Goal: Task Accomplishment & Management: Use online tool/utility

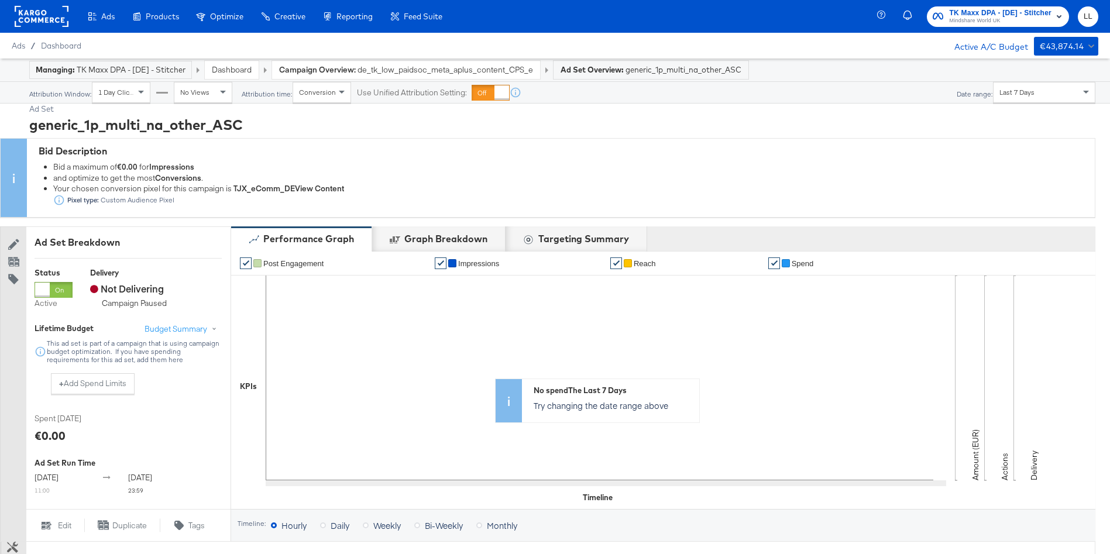
scroll to position [438, 0]
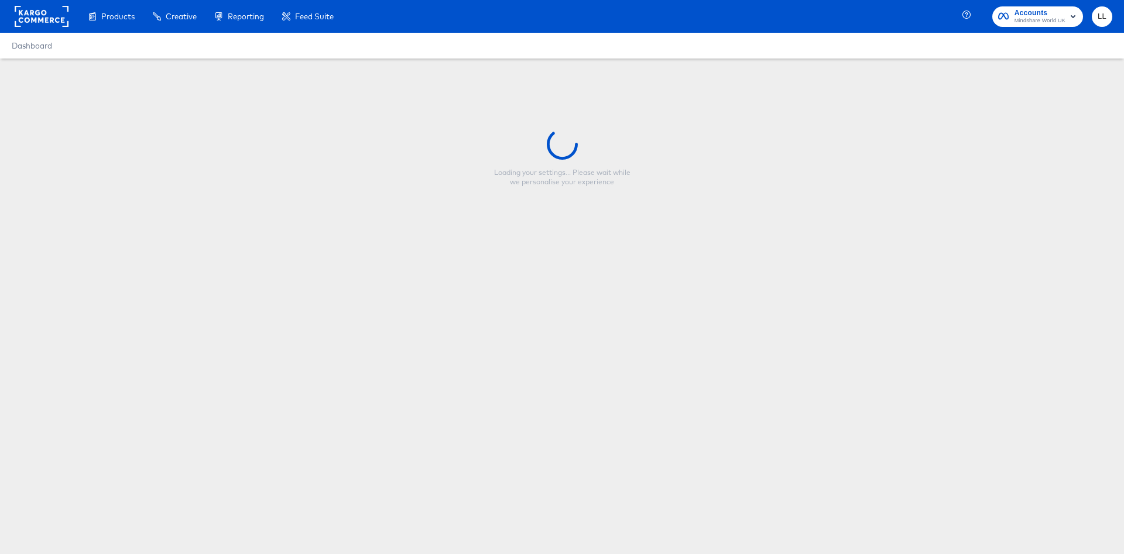
type input "Copy - TKM DE - red_Multi Image - jetzt zuschlagen"
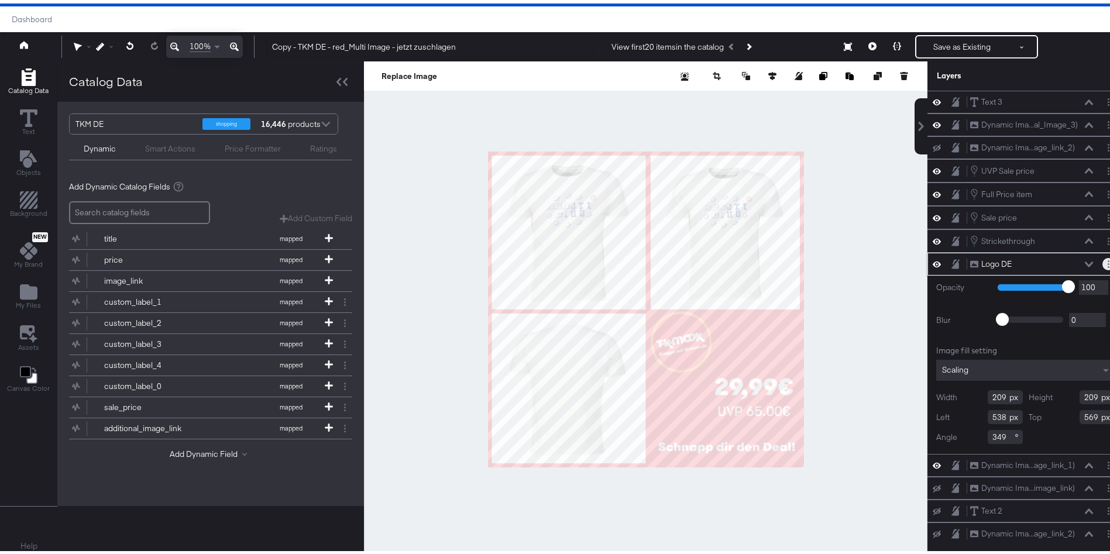
click at [1103, 262] on button "Layer Options" at bounding box center [1109, 261] width 12 height 12
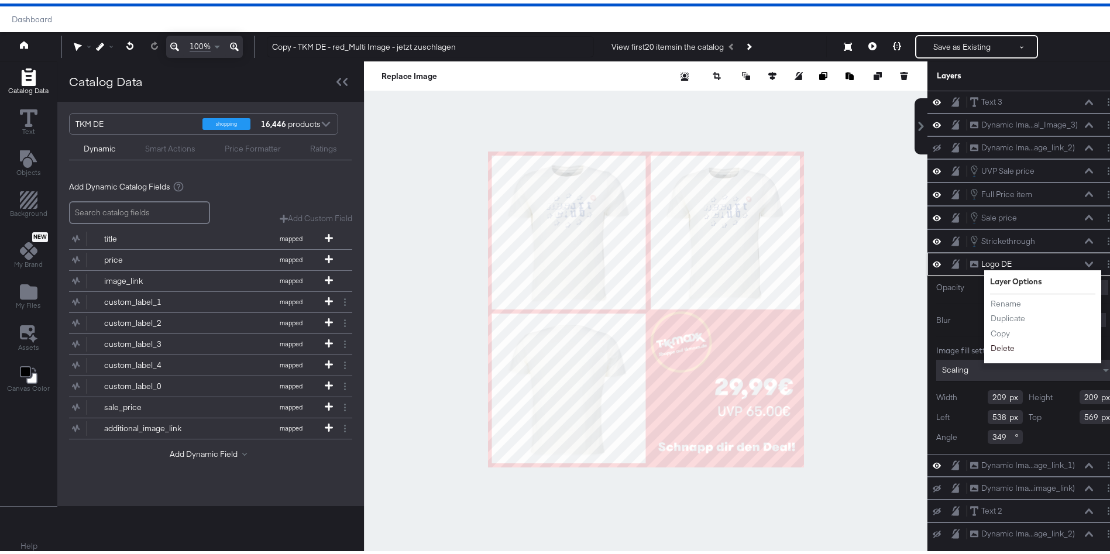
click at [990, 341] on button "Delete" at bounding box center [1002, 345] width 25 height 12
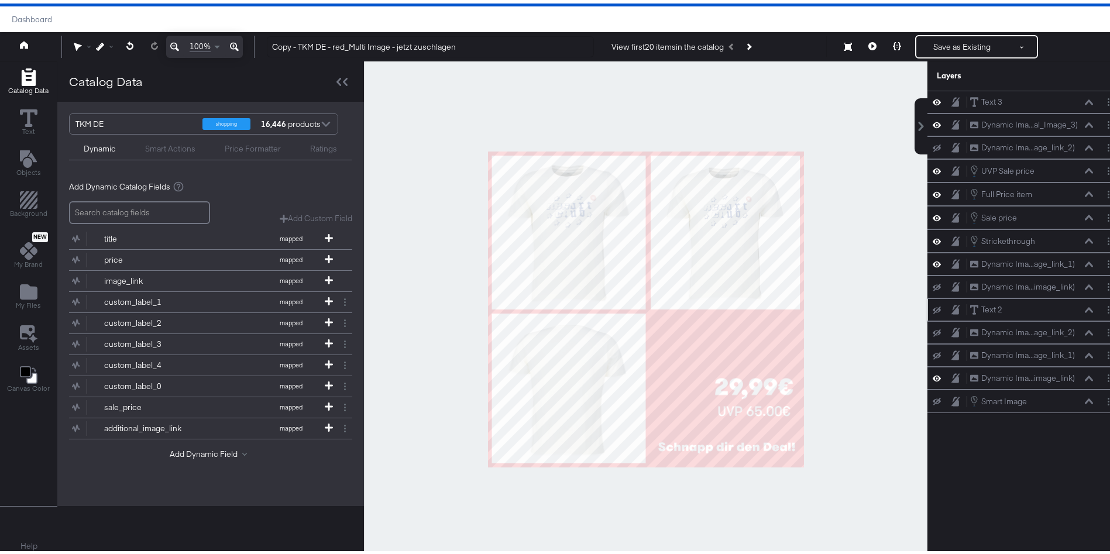
click at [933, 308] on icon at bounding box center [937, 307] width 8 height 8
click at [933, 308] on icon at bounding box center [937, 306] width 8 height 10
click at [1103, 306] on button "Layer Options" at bounding box center [1109, 306] width 12 height 12
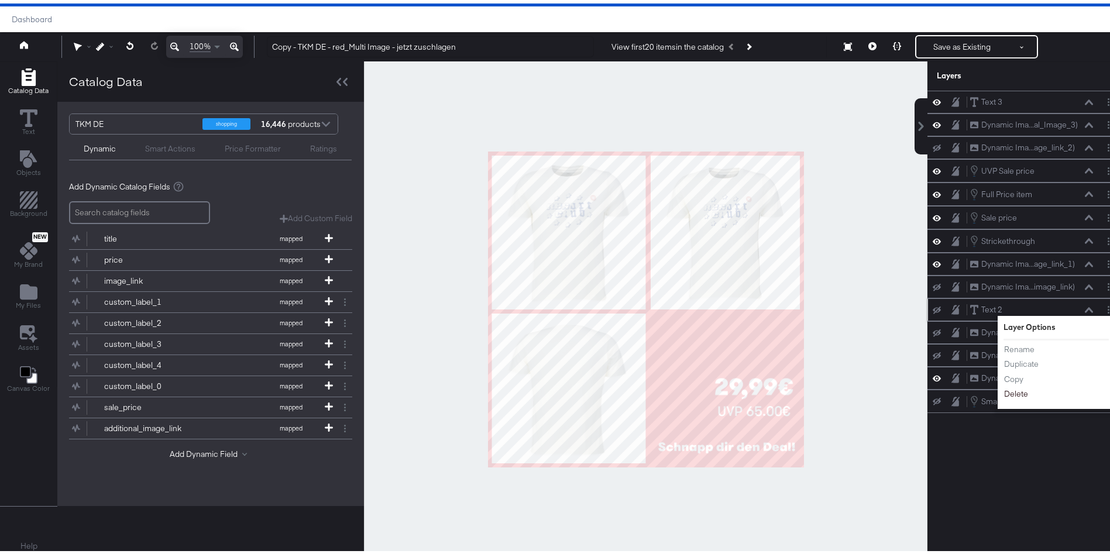
click at [1005, 392] on button "Delete" at bounding box center [1016, 391] width 25 height 12
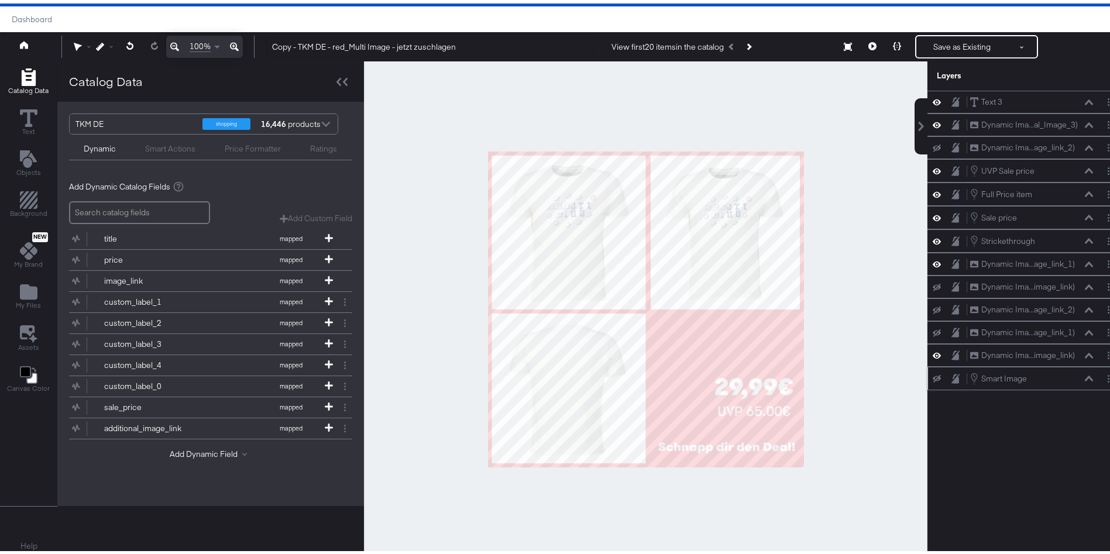
click at [933, 372] on icon at bounding box center [937, 376] width 8 height 8
click at [933, 372] on icon at bounding box center [937, 376] width 8 height 10
click at [1103, 377] on button "Layer Options" at bounding box center [1109, 375] width 12 height 12
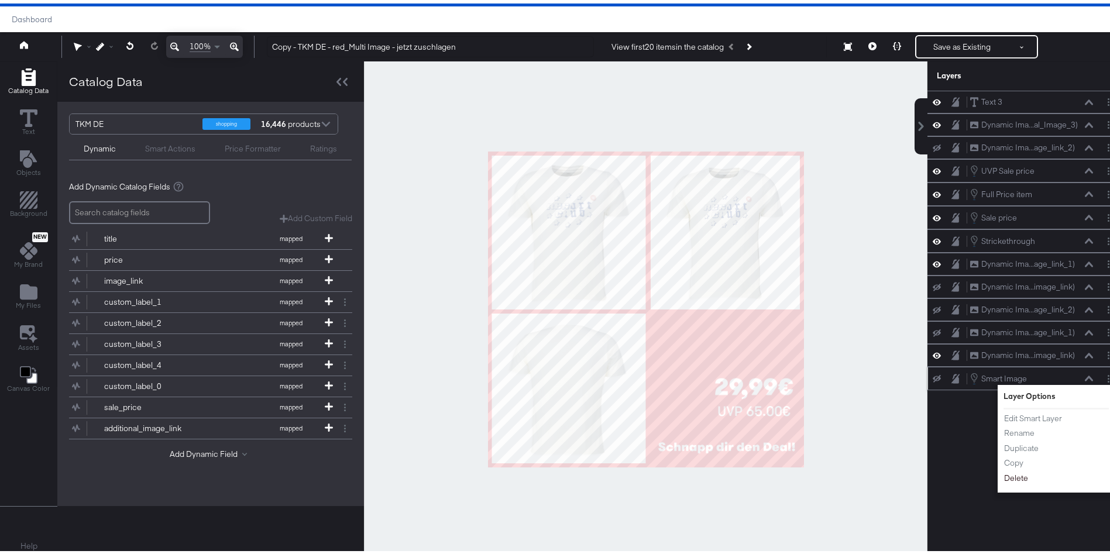
click at [1009, 476] on button "Delete" at bounding box center [1016, 475] width 25 height 12
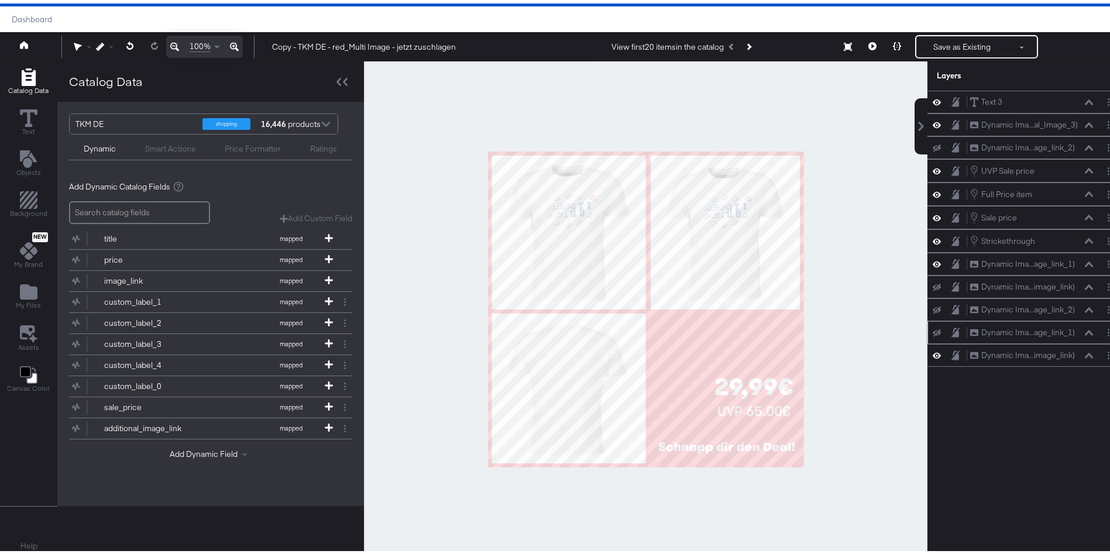
click at [933, 328] on icon at bounding box center [937, 330] width 8 height 8
click at [933, 328] on icon at bounding box center [937, 329] width 8 height 10
click at [933, 262] on icon at bounding box center [937, 261] width 8 height 10
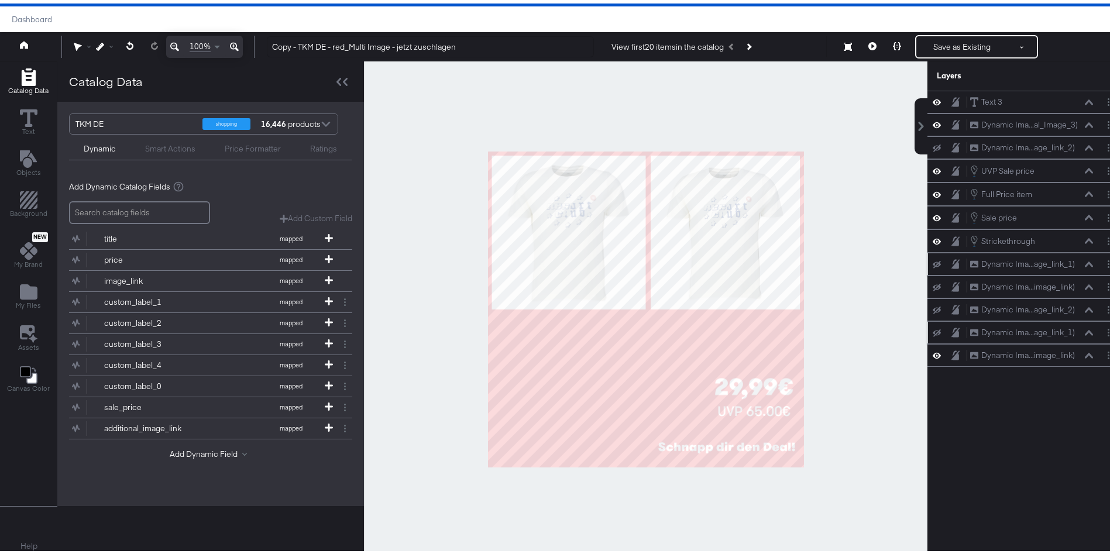
click at [933, 262] on icon at bounding box center [937, 262] width 8 height 8
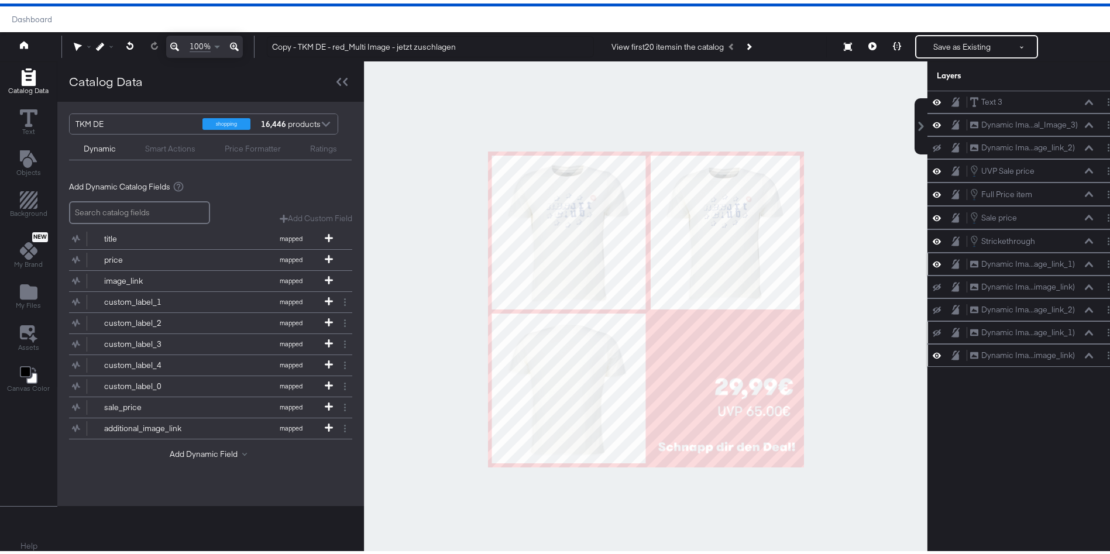
click at [933, 354] on icon at bounding box center [937, 352] width 8 height 10
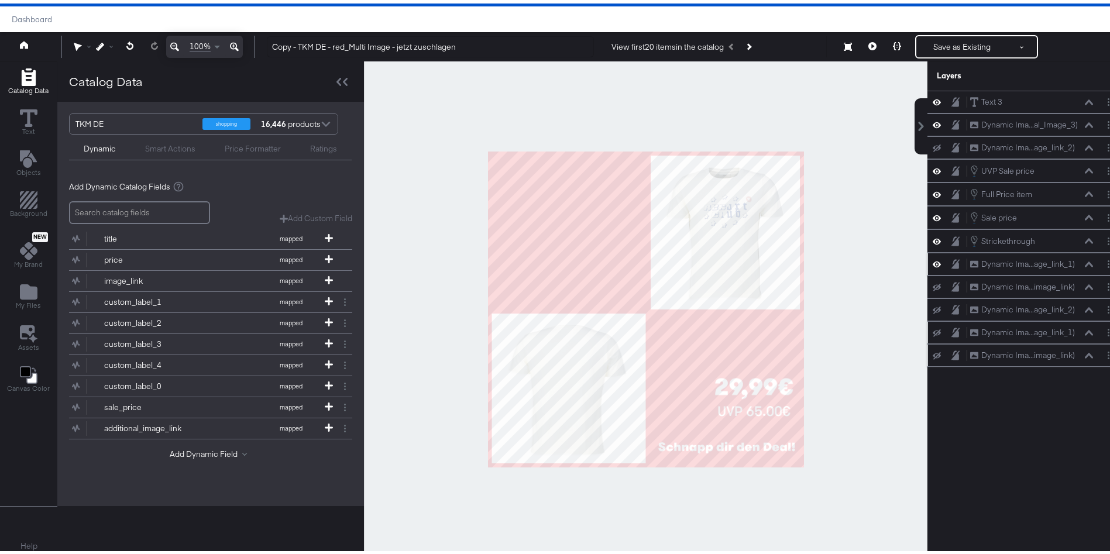
click at [933, 354] on icon at bounding box center [937, 353] width 8 height 8
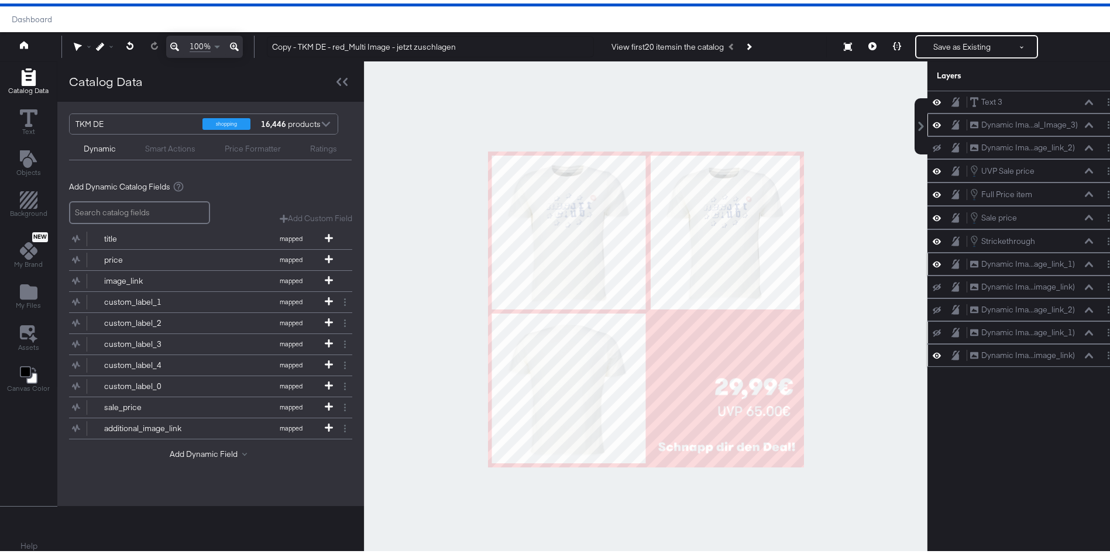
click at [933, 120] on icon at bounding box center [937, 121] width 8 height 10
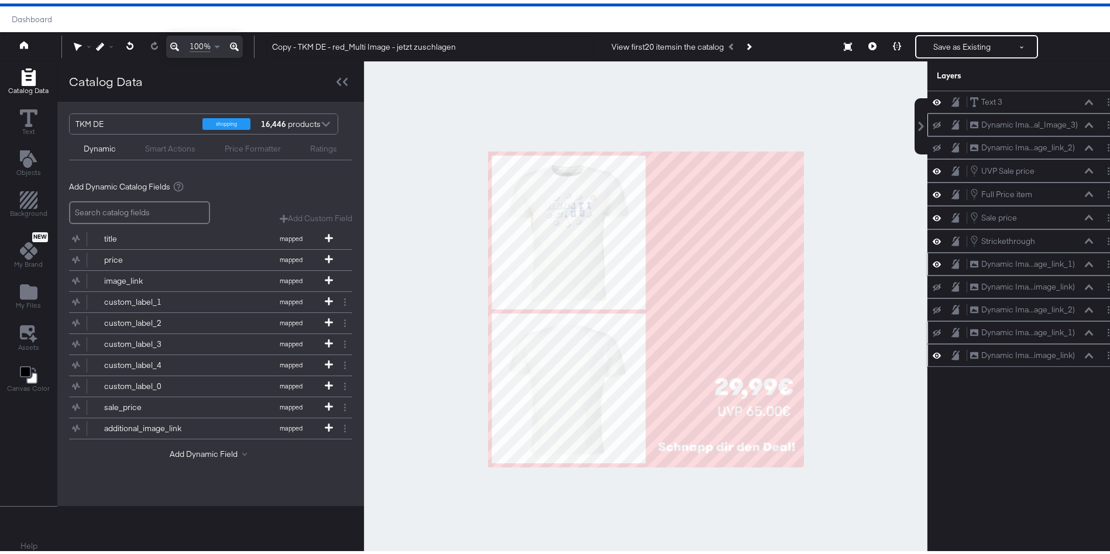
click at [933, 120] on icon at bounding box center [937, 122] width 8 height 8
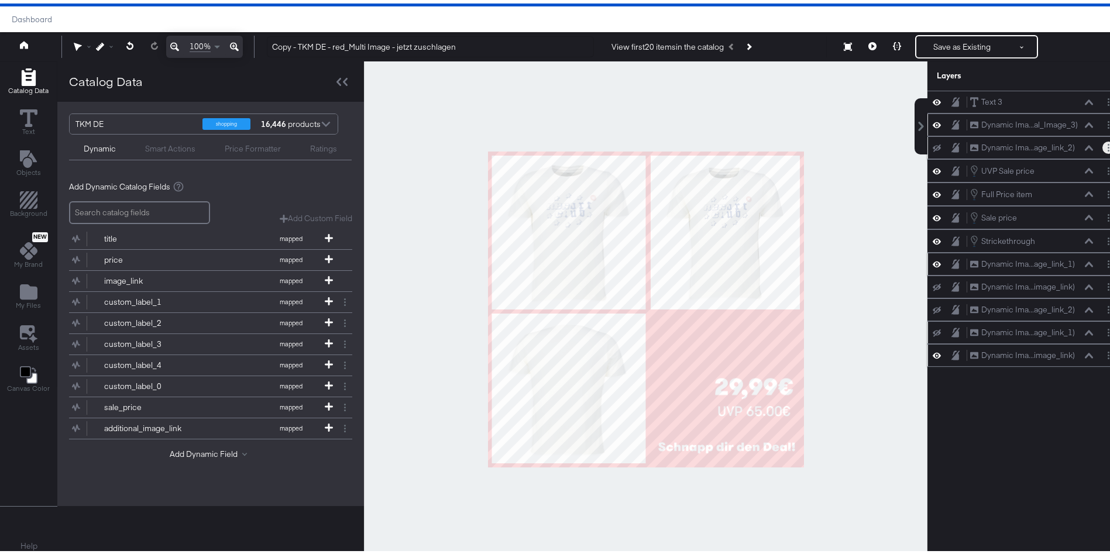
click at [1103, 143] on button "Layer Options" at bounding box center [1109, 144] width 12 height 12
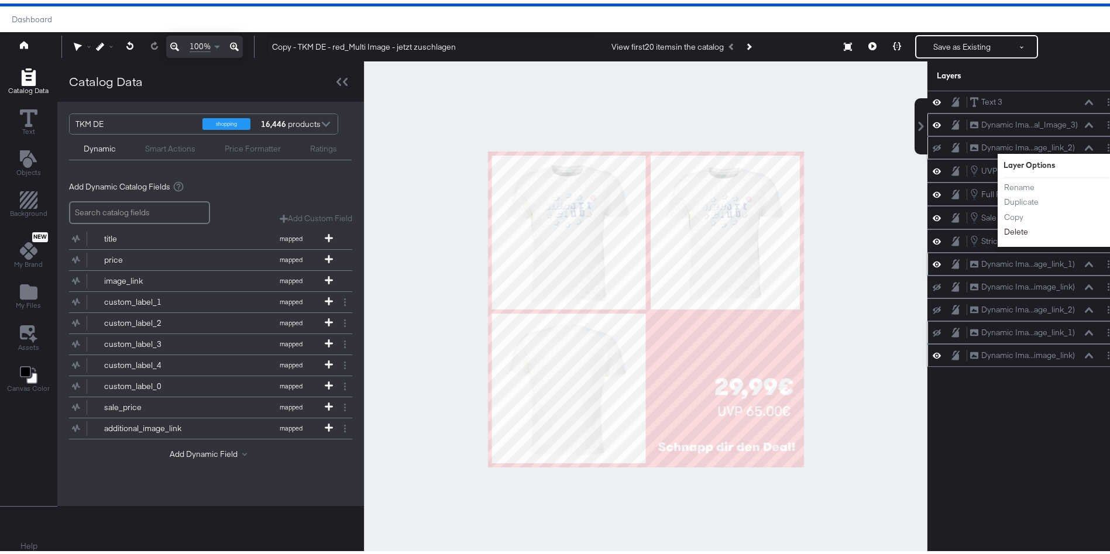
click at [1009, 230] on button "Delete" at bounding box center [1016, 228] width 25 height 12
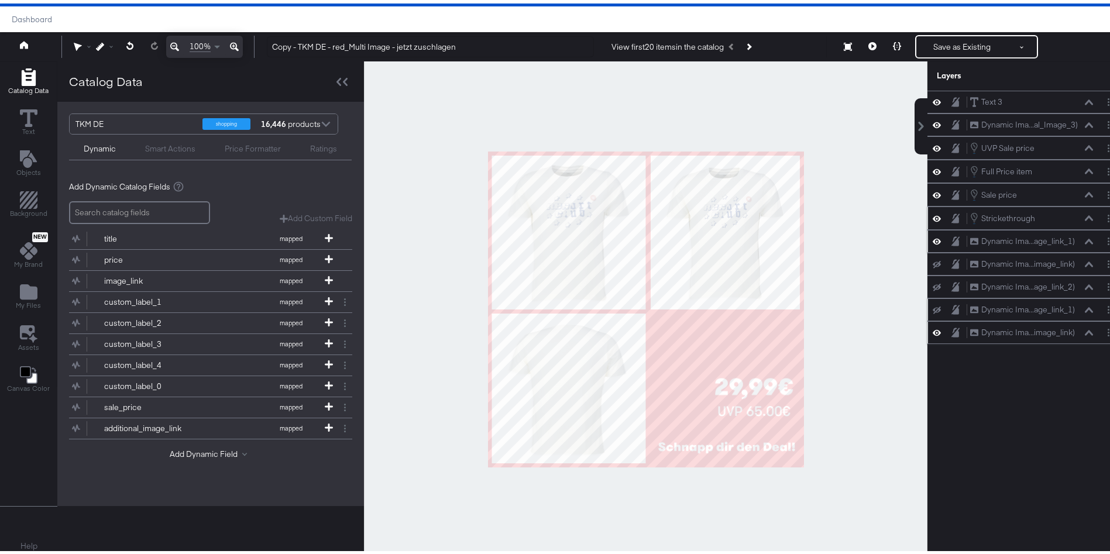
click at [933, 217] on icon at bounding box center [937, 215] width 8 height 6
click at [933, 217] on icon at bounding box center [937, 215] width 8 height 8
click at [1103, 215] on button "Layer Options" at bounding box center [1109, 215] width 12 height 12
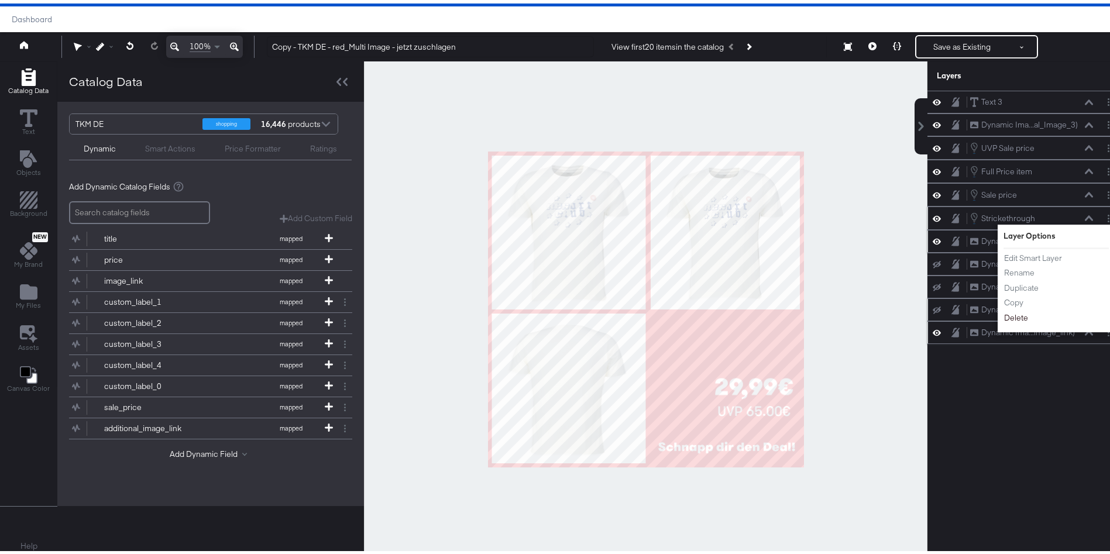
click at [1006, 315] on button "Delete" at bounding box center [1016, 315] width 25 height 12
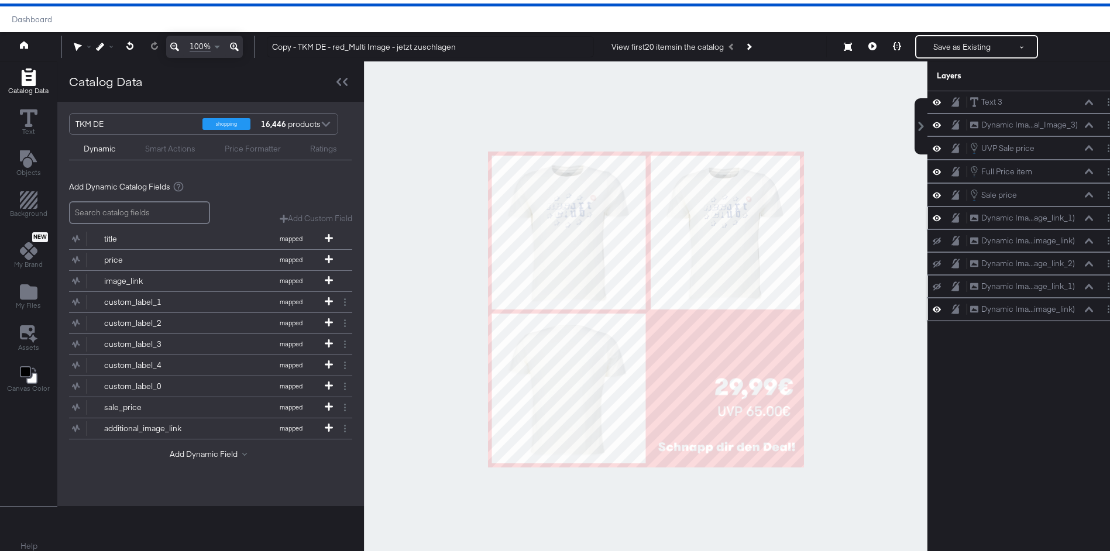
click at [933, 282] on icon at bounding box center [937, 284] width 8 height 8
click at [933, 282] on icon at bounding box center [937, 283] width 8 height 10
click at [1103, 286] on button "Layer Options" at bounding box center [1109, 283] width 12 height 12
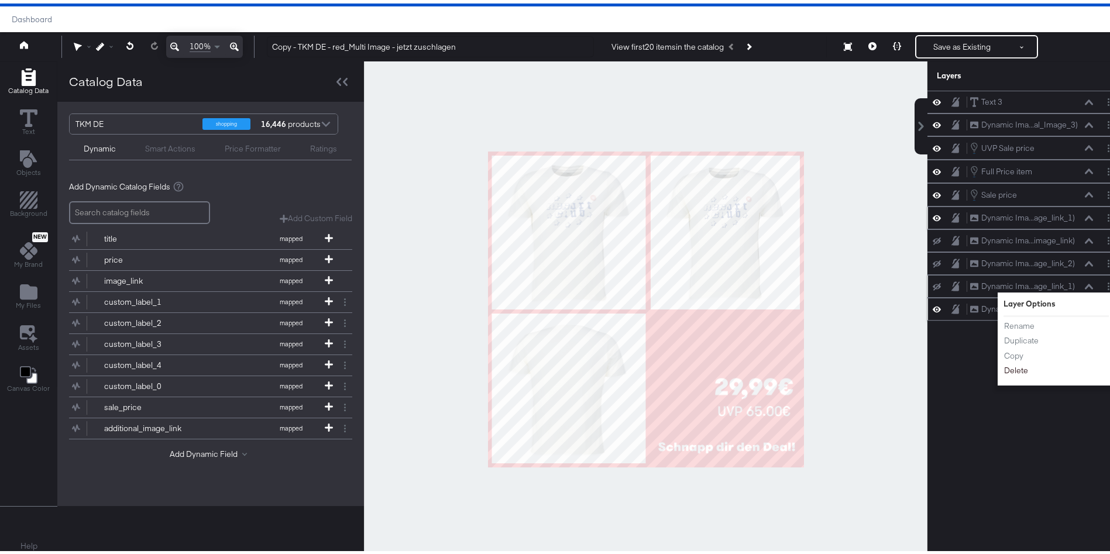
click at [1004, 368] on button "Delete" at bounding box center [1016, 367] width 25 height 12
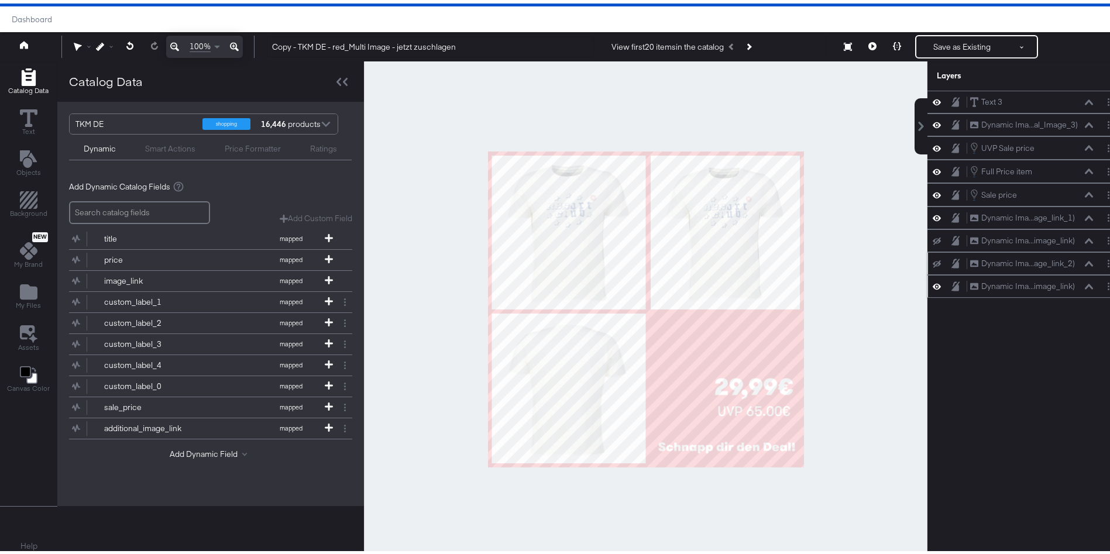
click at [933, 259] on icon at bounding box center [937, 260] width 8 height 8
click at [1103, 262] on button "Layer Options" at bounding box center [1109, 260] width 12 height 12
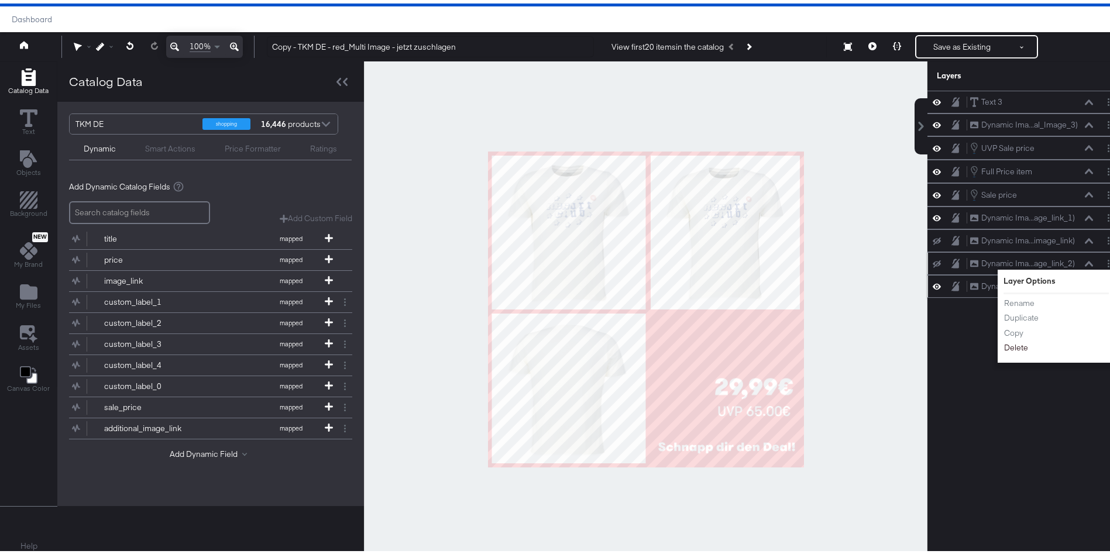
click at [1007, 348] on button "Delete" at bounding box center [1016, 344] width 25 height 12
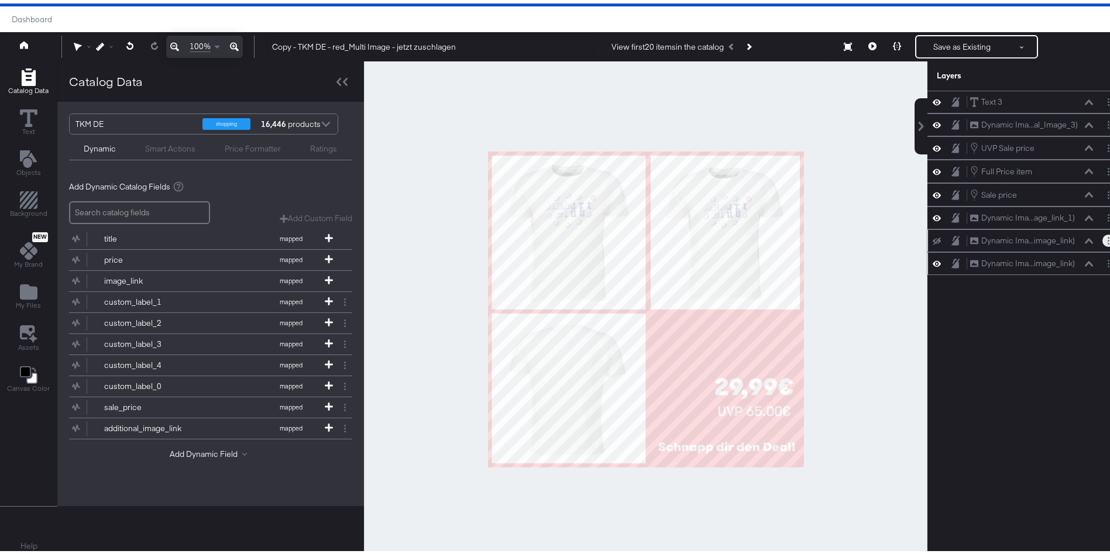
click at [1103, 235] on button "Layer Options" at bounding box center [1109, 237] width 12 height 12
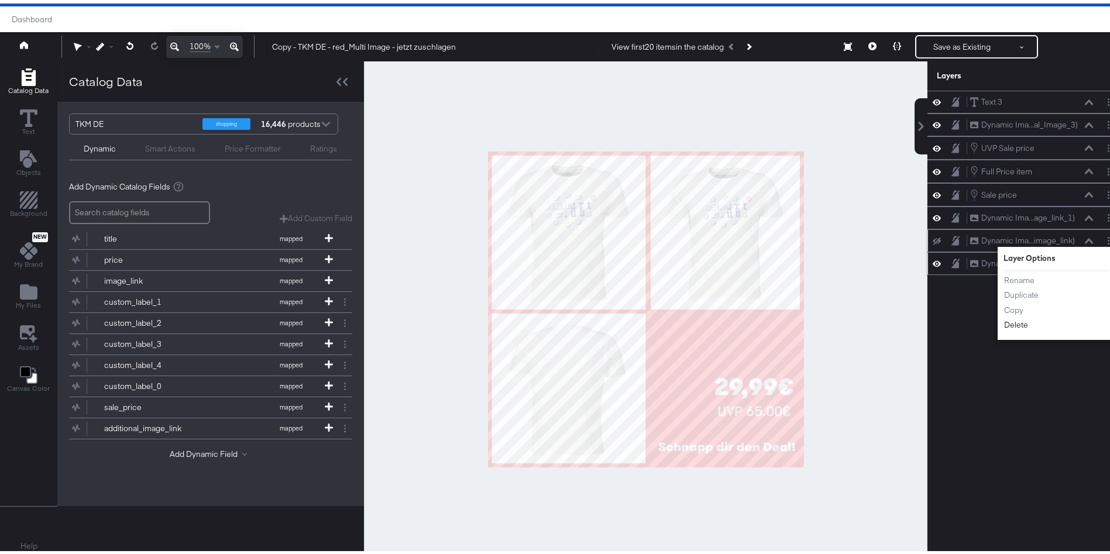
click at [1012, 325] on button "Delete" at bounding box center [1016, 322] width 25 height 12
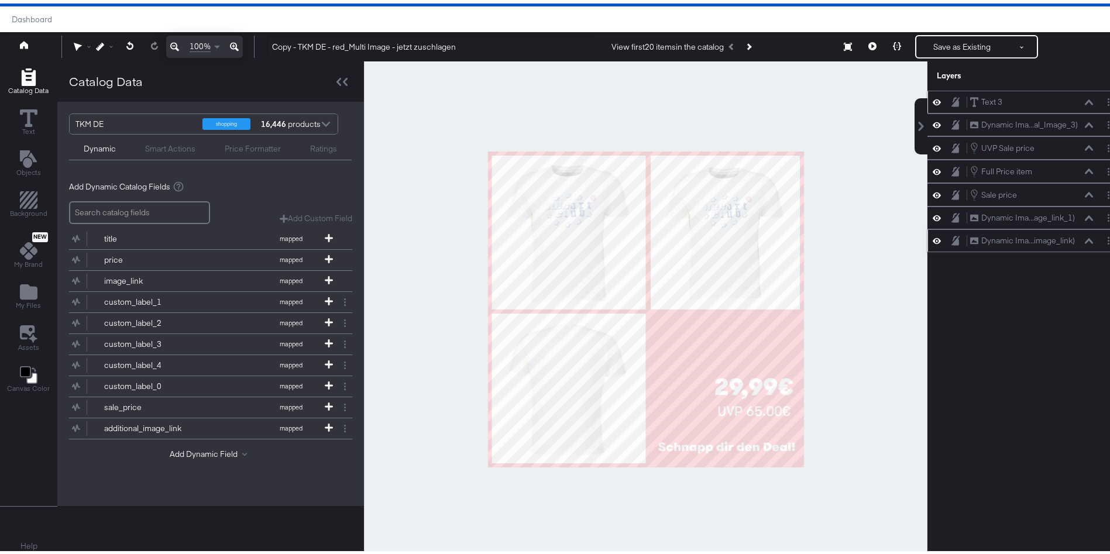
click at [933, 99] on icon at bounding box center [937, 99] width 8 height 6
click at [933, 99] on icon at bounding box center [937, 99] width 8 height 8
click at [1103, 101] on button "Layer Options" at bounding box center [1109, 98] width 12 height 12
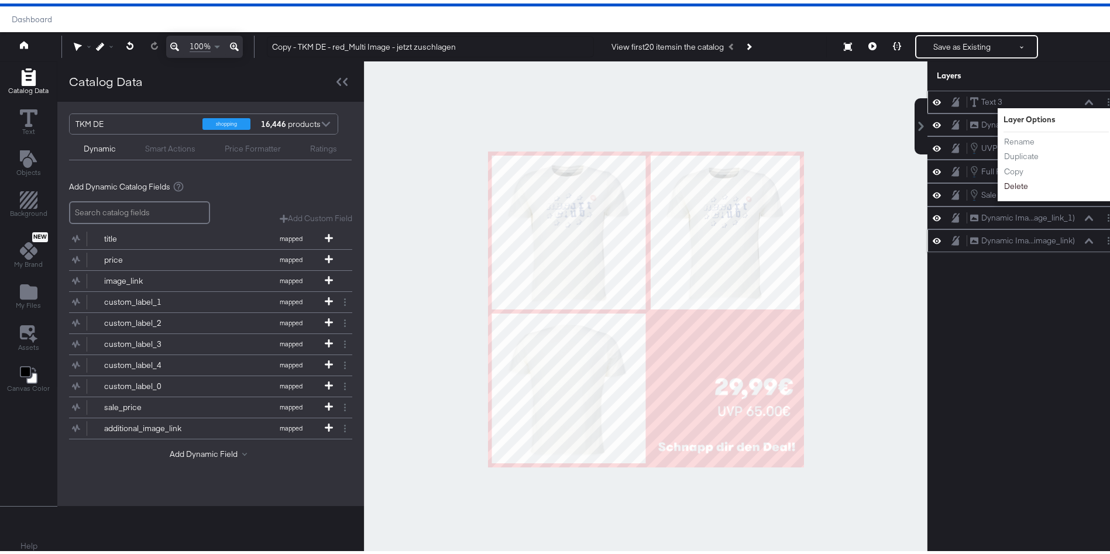
click at [1006, 184] on button "Delete" at bounding box center [1016, 183] width 25 height 12
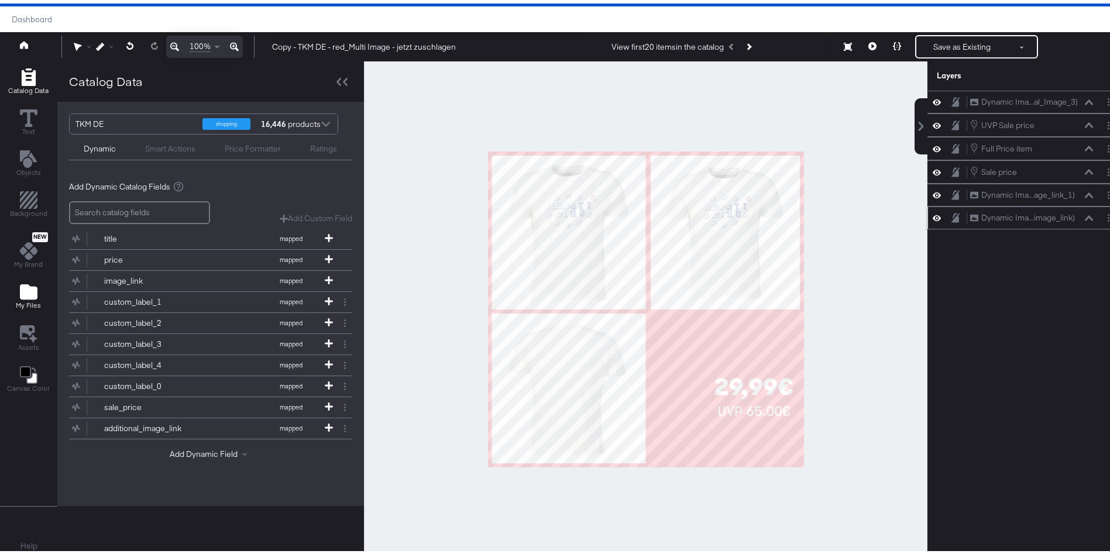
click at [27, 300] on span "My Files" at bounding box center [28, 301] width 25 height 9
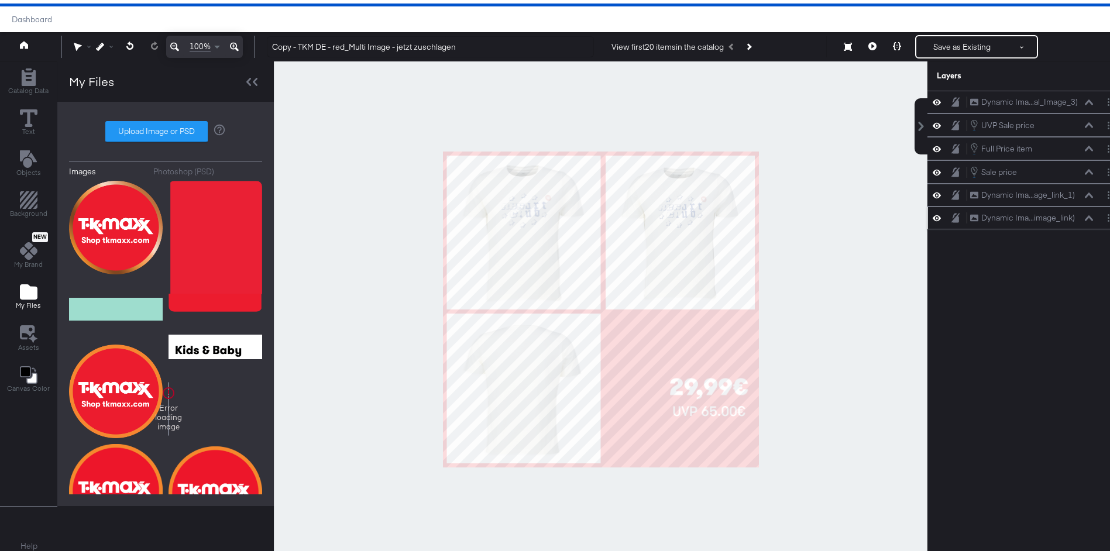
click at [171, 169] on div "Photoshop (PSD)" at bounding box center [183, 168] width 61 height 11
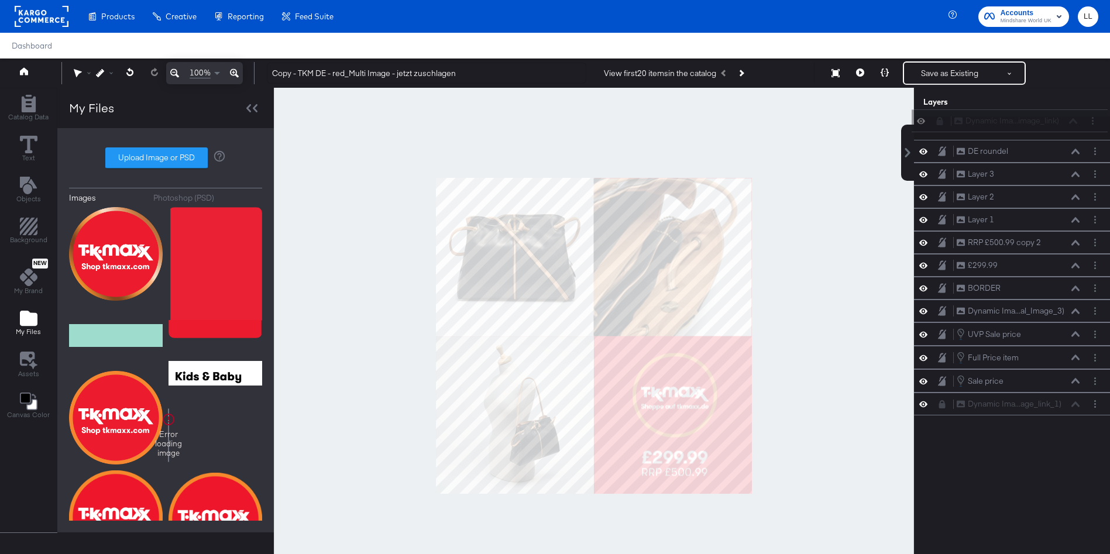
click at [983, 119] on div "Dynamic Ima...image_link) Dynamic Image (image_link)" at bounding box center [1016, 121] width 124 height 12
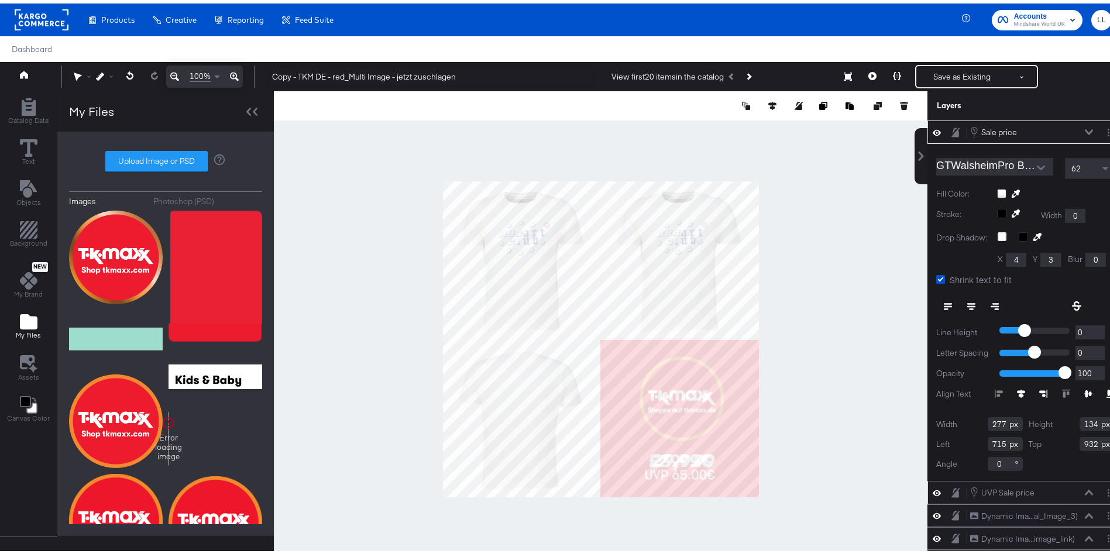
scroll to position [108, 0]
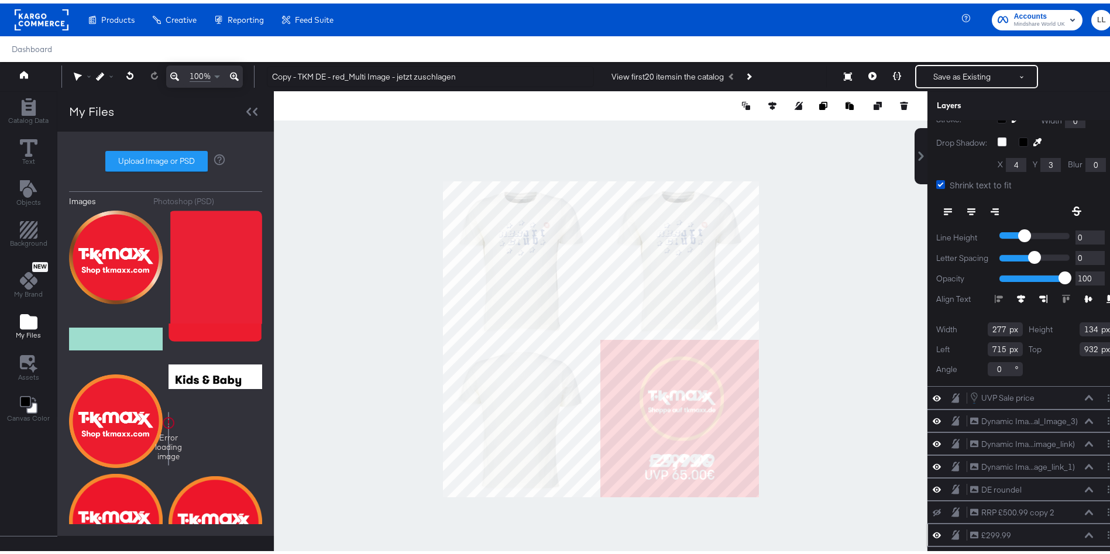
click at [933, 527] on icon at bounding box center [937, 532] width 8 height 10
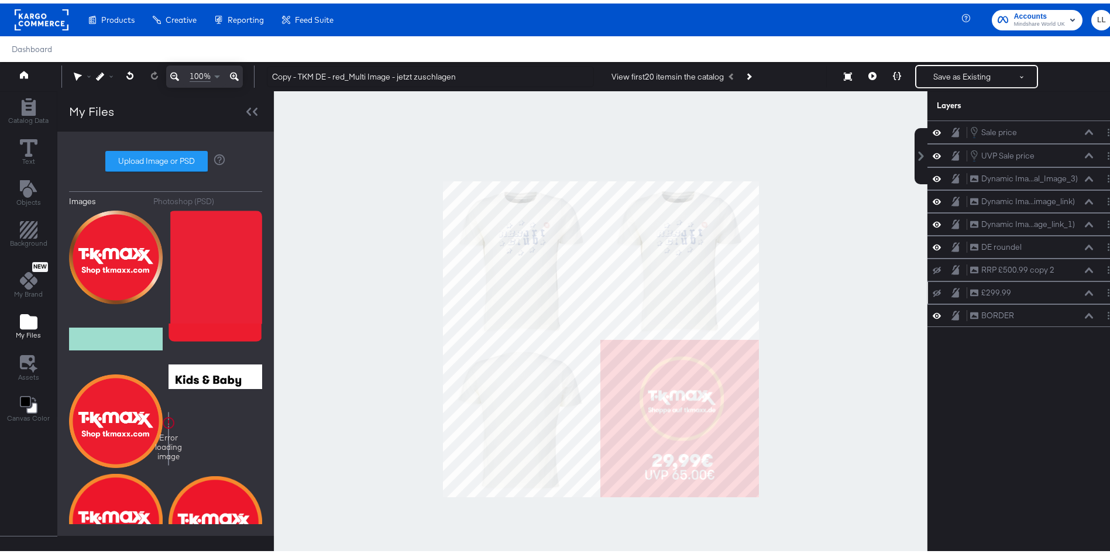
click at [855, 413] on div at bounding box center [601, 336] width 654 height 496
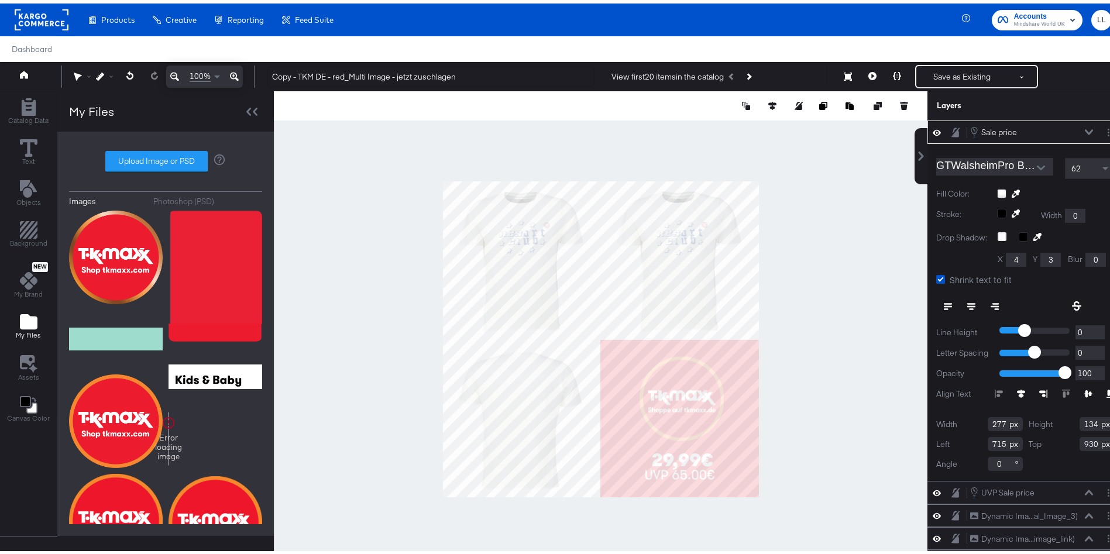
type input "929"
click at [800, 437] on div at bounding box center [601, 336] width 654 height 496
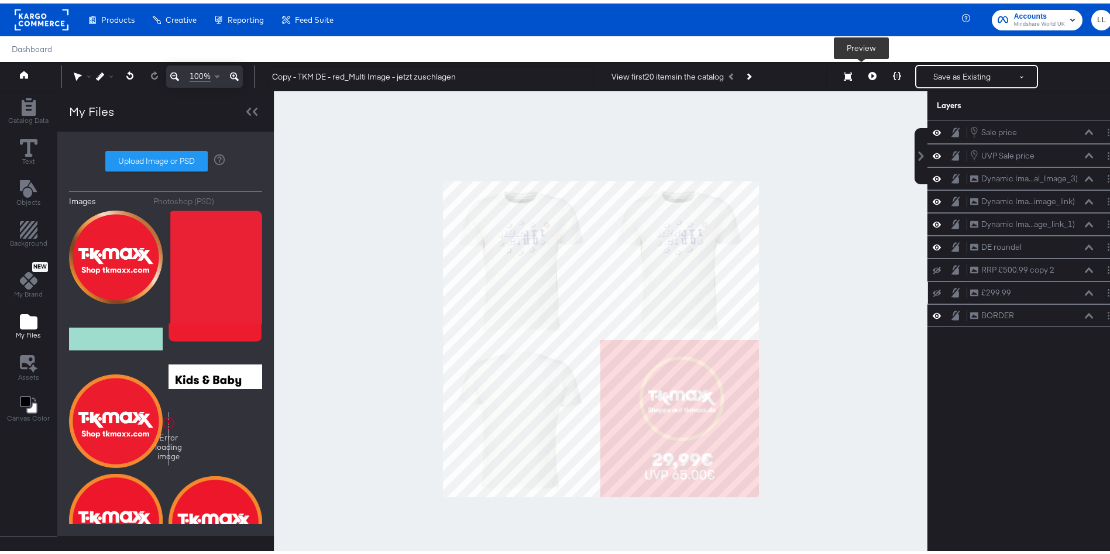
click at [869, 69] on icon at bounding box center [873, 72] width 8 height 8
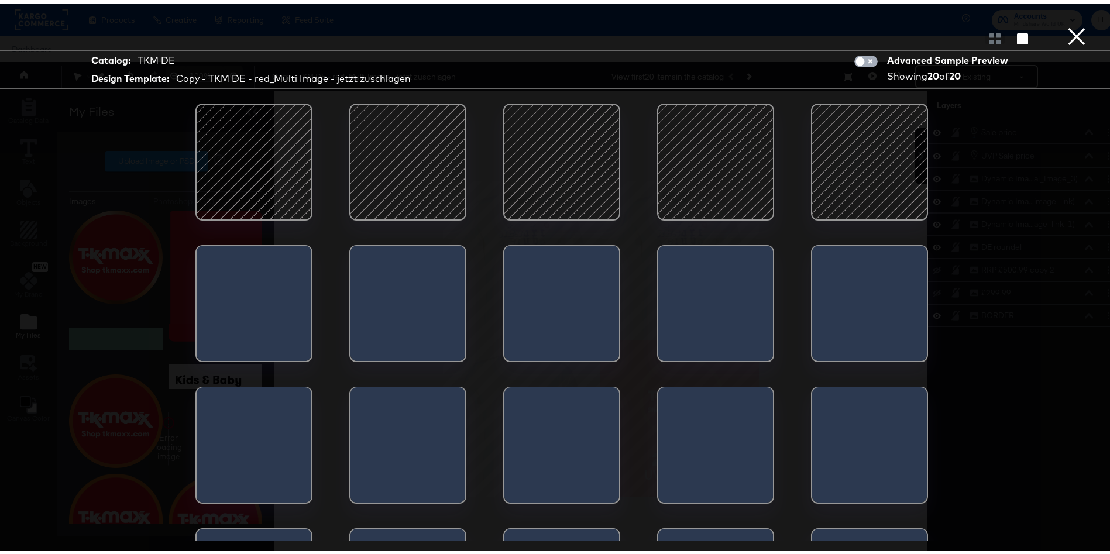
click at [855, 59] on input "checkbox" at bounding box center [860, 61] width 35 height 12
checkbox input "true"
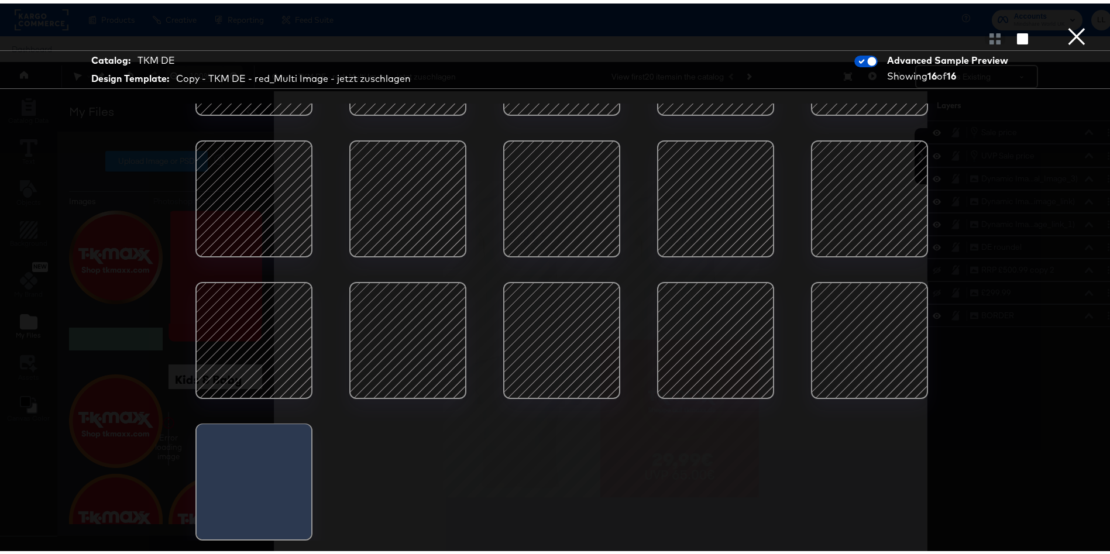
scroll to position [30, 0]
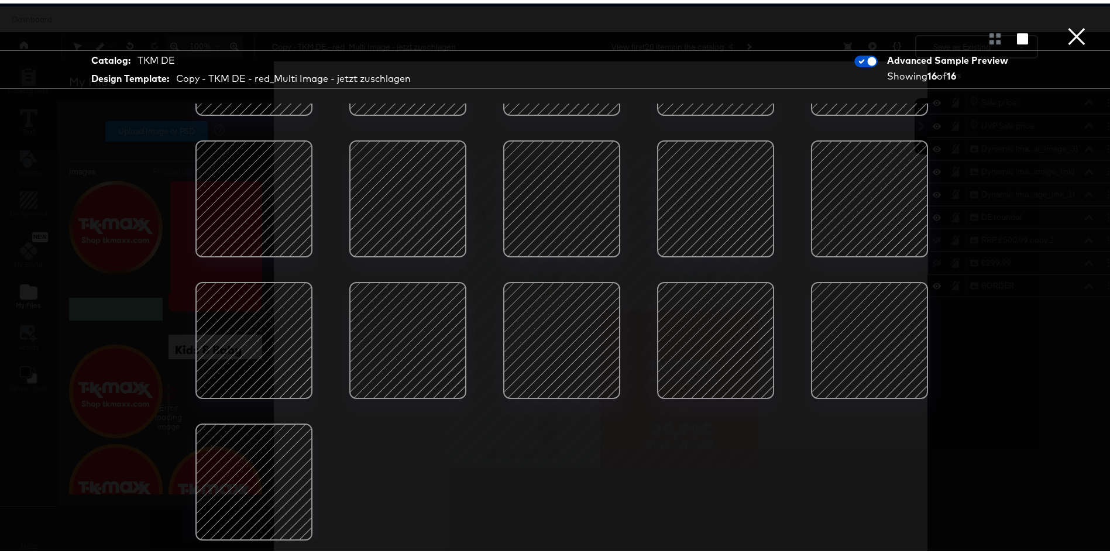
click at [255, 461] on div at bounding box center [254, 479] width 100 height 100
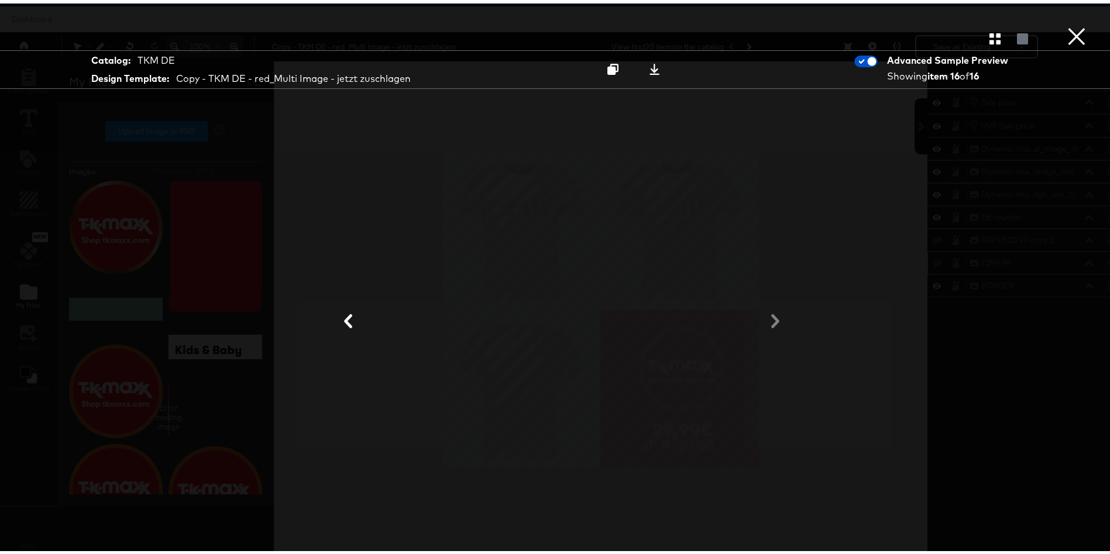
click at [1065, 23] on button "×" at bounding box center [1076, 11] width 23 height 23
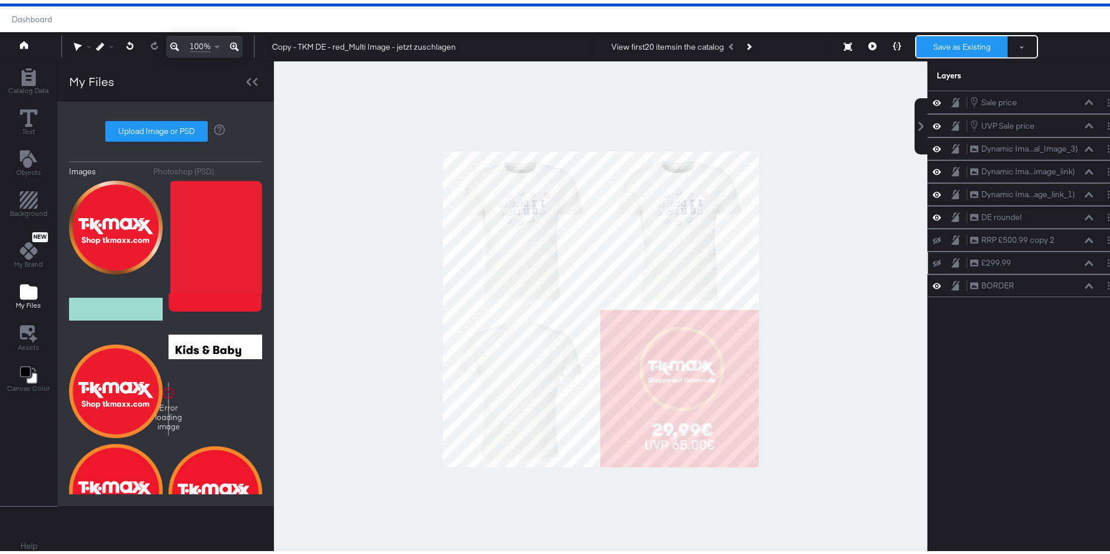
click at [963, 46] on button "Save as Existing" at bounding box center [962, 43] width 91 height 21
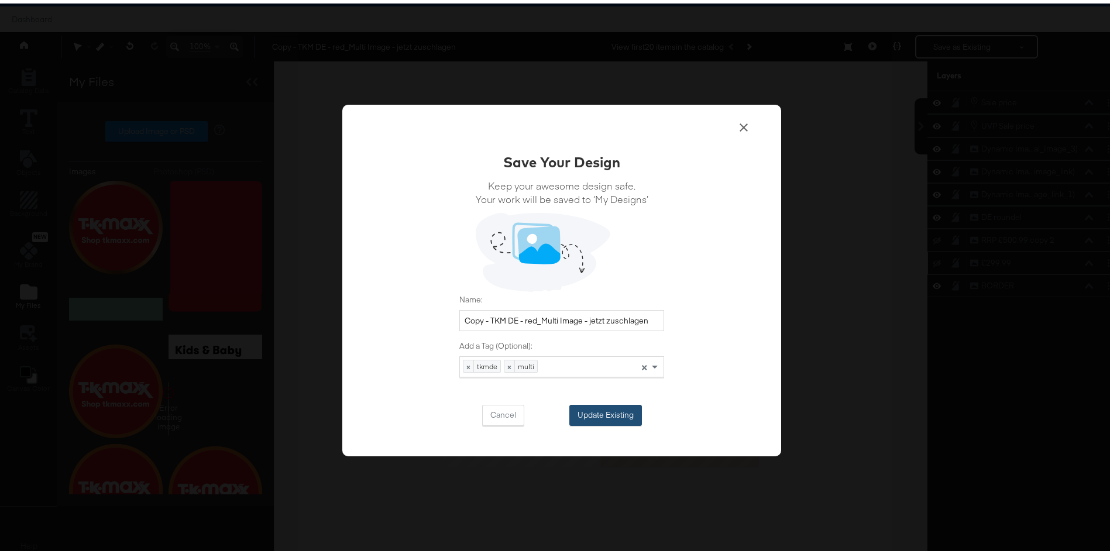
click at [606, 405] on button "Update Existing" at bounding box center [606, 412] width 73 height 21
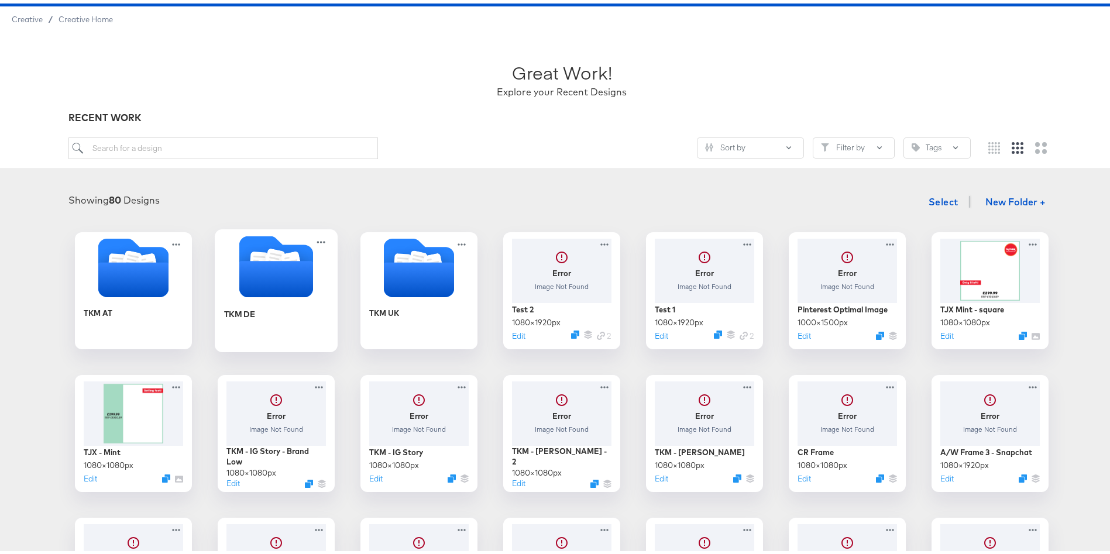
click at [255, 303] on div "TKM DE" at bounding box center [276, 319] width 105 height 45
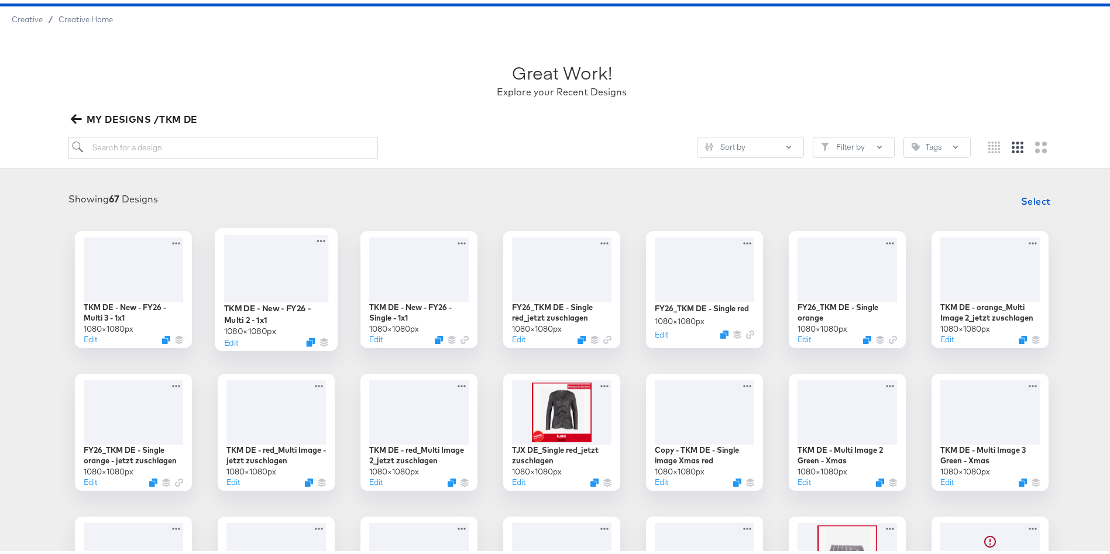
click at [266, 282] on div at bounding box center [276, 264] width 105 height 67
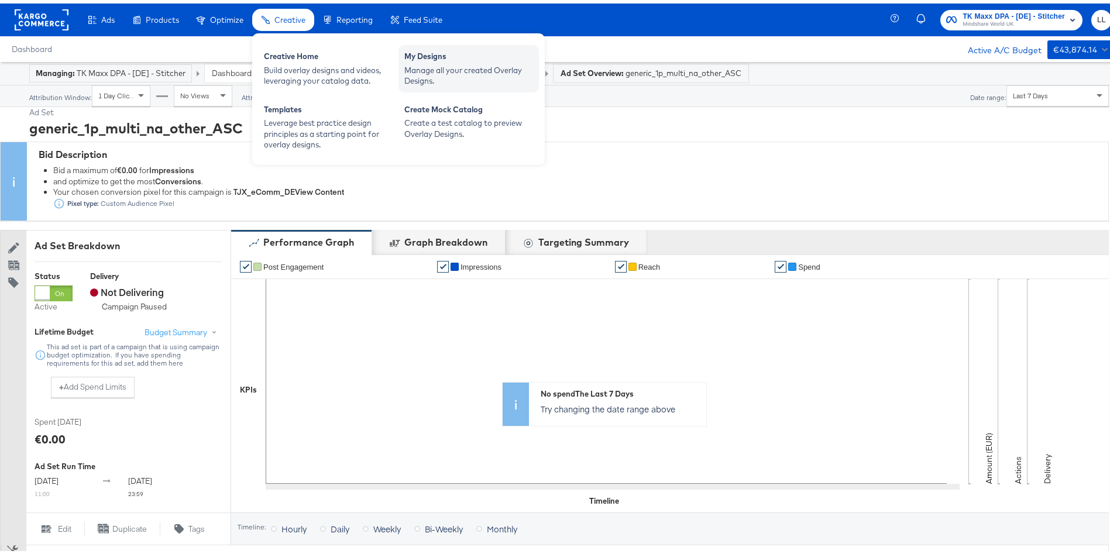
click at [435, 61] on div "Manage all your created Overlay Designs." at bounding box center [469, 72] width 129 height 22
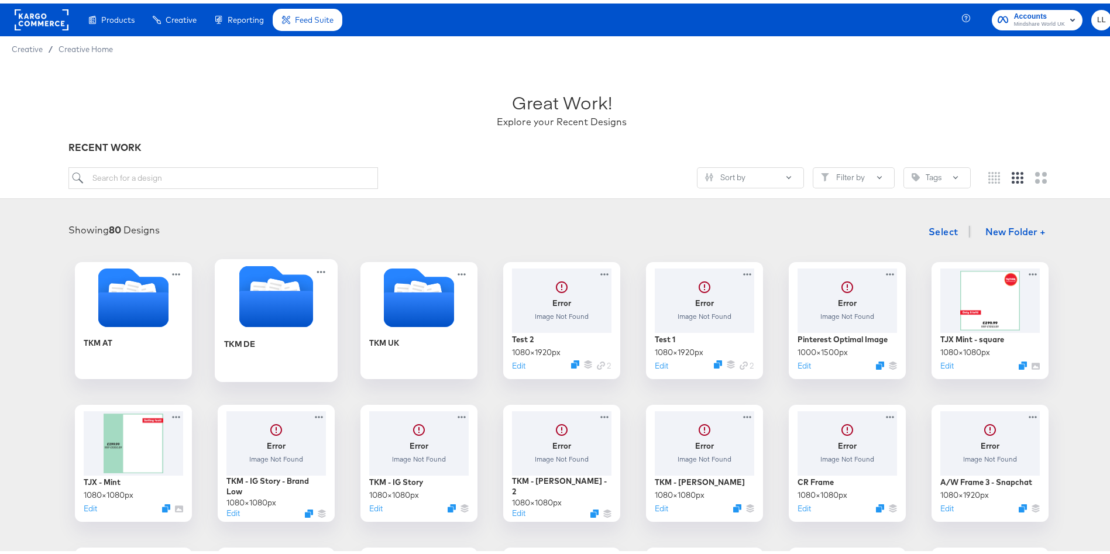
click at [258, 358] on div "TKM DE" at bounding box center [276, 349] width 105 height 45
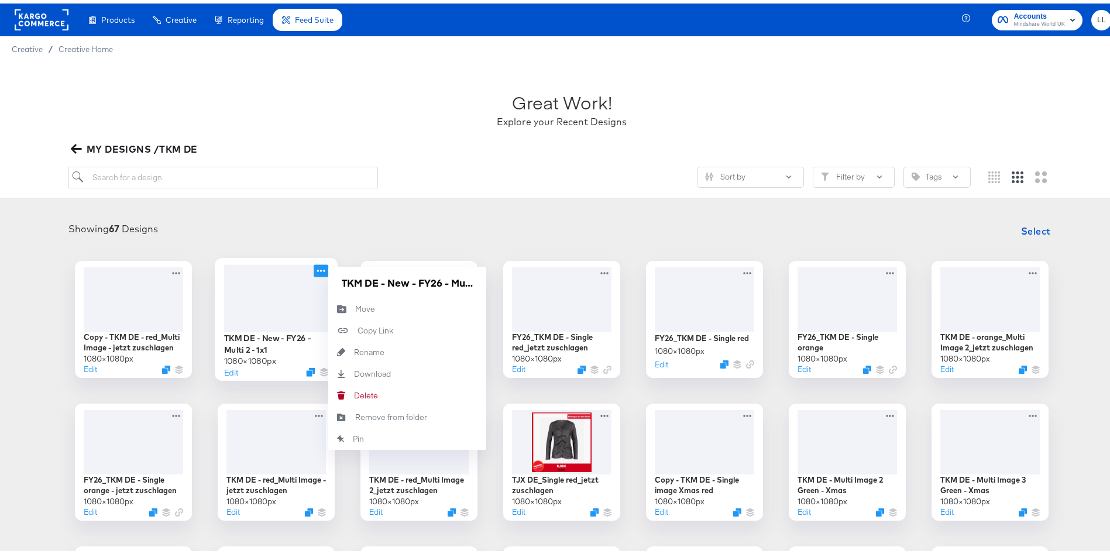
click at [316, 269] on icon at bounding box center [321, 267] width 15 height 12
click at [377, 282] on input "TKM DE - New - FY26 - Multi 2 - 1x1" at bounding box center [407, 279] width 140 height 23
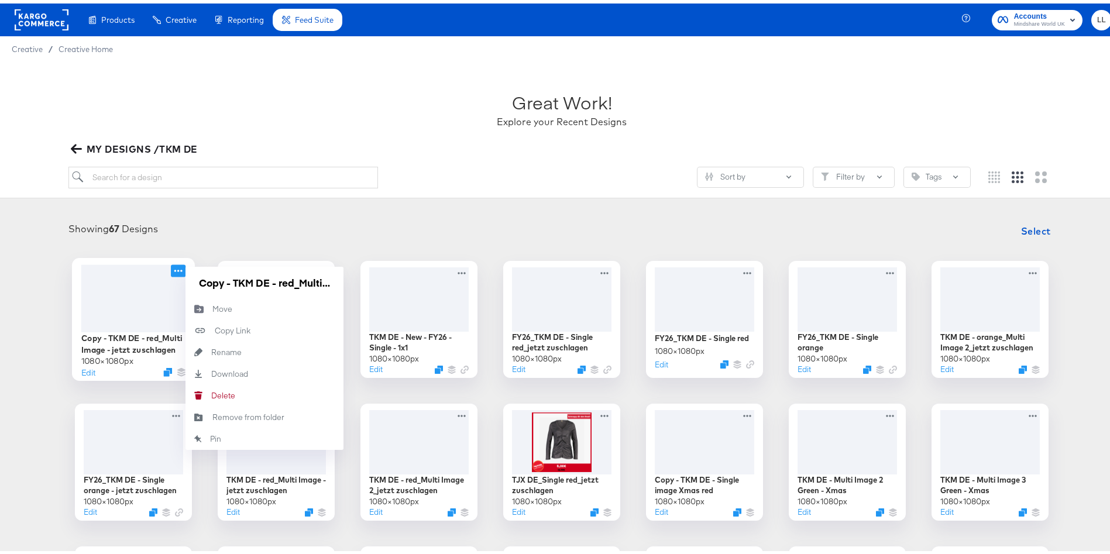
click at [171, 267] on icon at bounding box center [178, 267] width 15 height 12
click at [220, 287] on input "Copy - TKM DE - red_Multi Image - jetzt zuschlagen" at bounding box center [264, 279] width 140 height 23
paste input "TKM DE - New - FY26 - Multi 2 - 1x1"
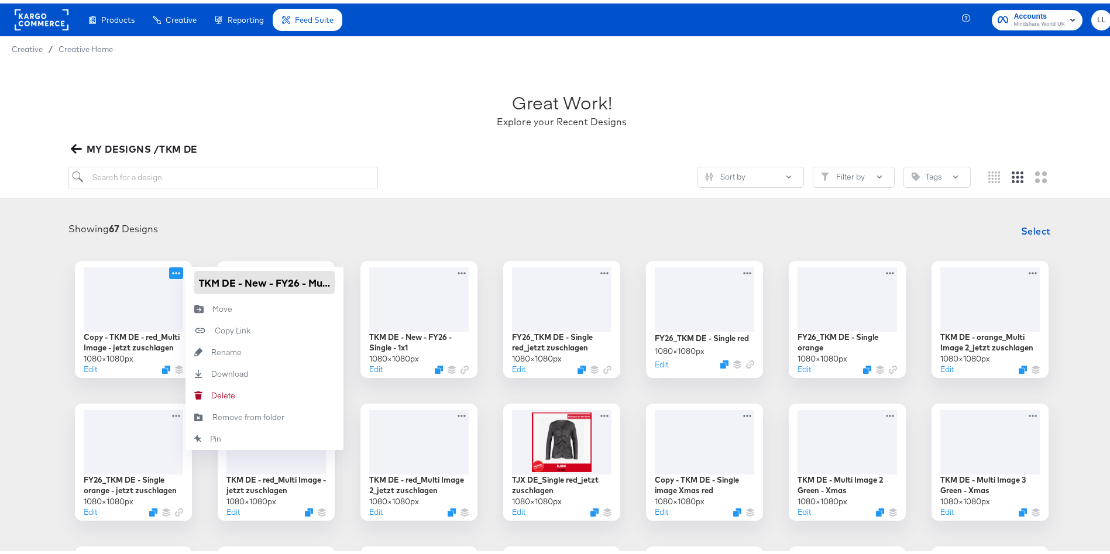
scroll to position [0, 36]
click at [297, 281] on input "TKM DE - New - FY26 - Multi 2 - 1x1" at bounding box center [264, 279] width 140 height 23
type input "TKM DE - New - FY26 - Multi 3 - 1x1"
click at [347, 213] on div "Showing 67 Designs Select TKM DE - New - FY26 - Multi 23 - 1x1 1080 × 1080 px E…" at bounding box center [562, 509] width 1124 height 611
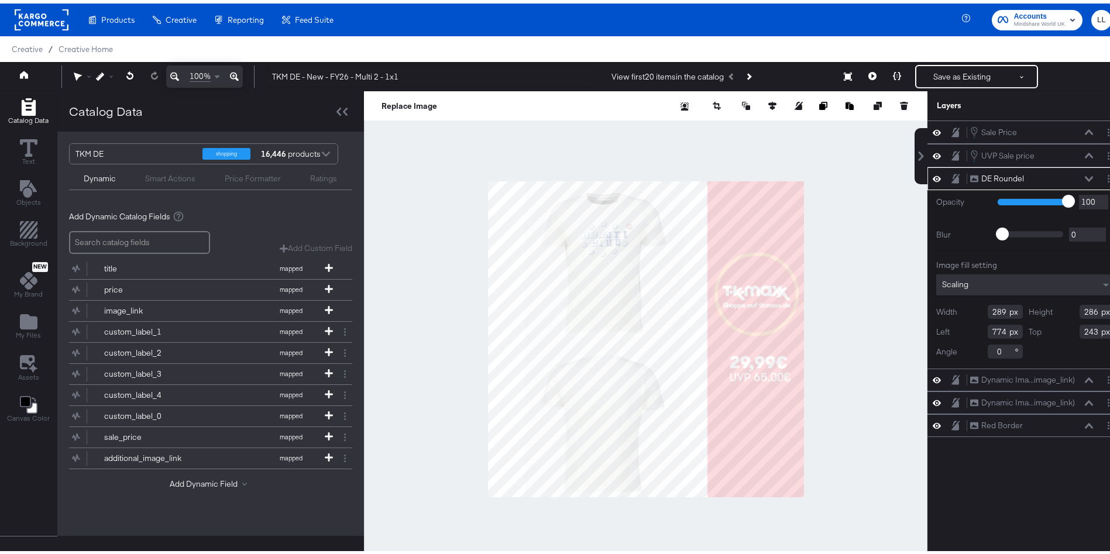
click at [856, 410] on div at bounding box center [646, 336] width 564 height 496
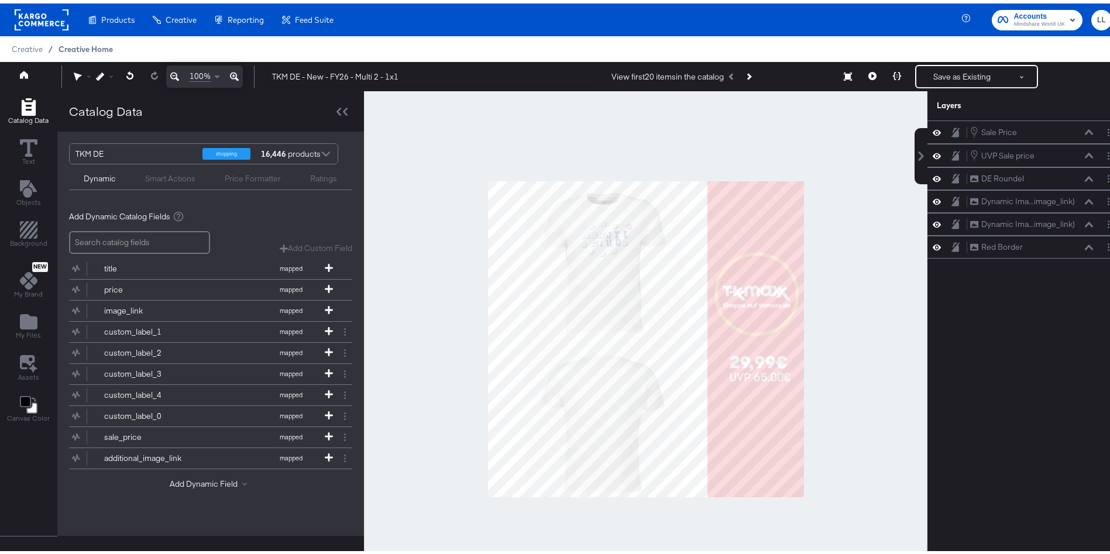
click at [82, 48] on span "Creative Home" at bounding box center [86, 45] width 54 height 9
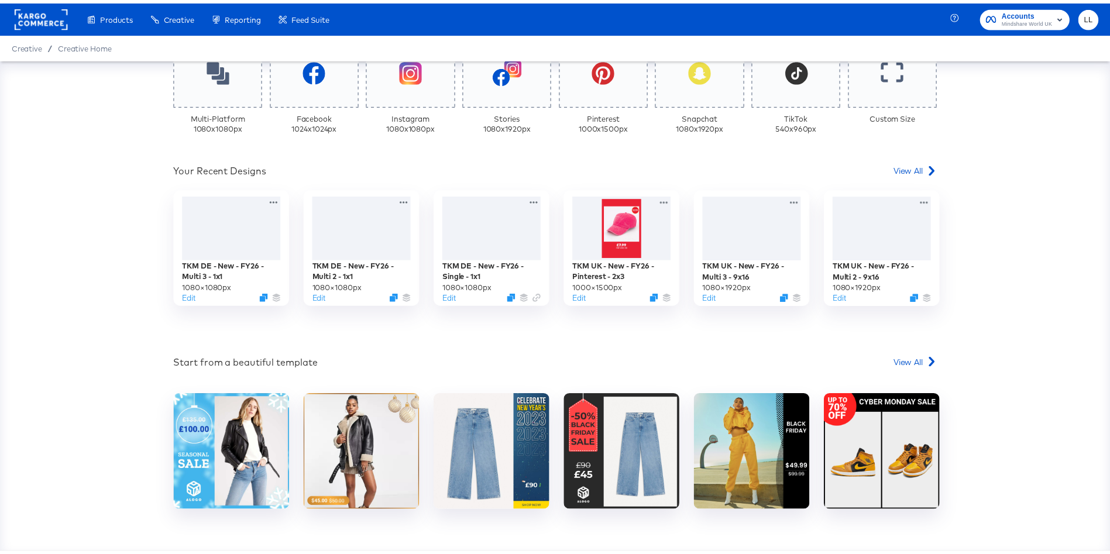
scroll to position [342, 0]
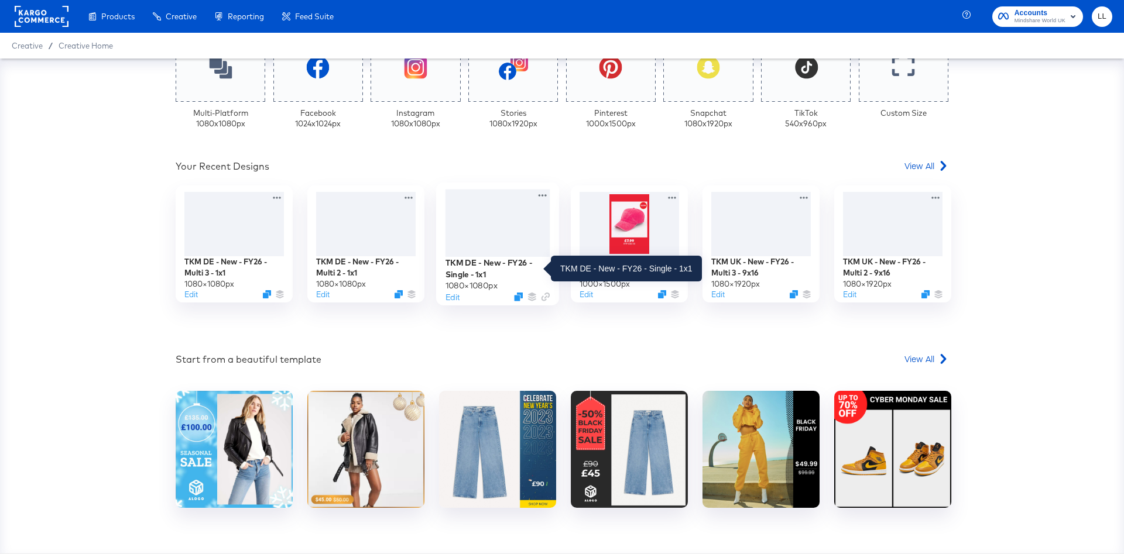
click at [471, 266] on div "TKM DE - New - FY26 - Single - 1x1" at bounding box center [497, 269] width 105 height 23
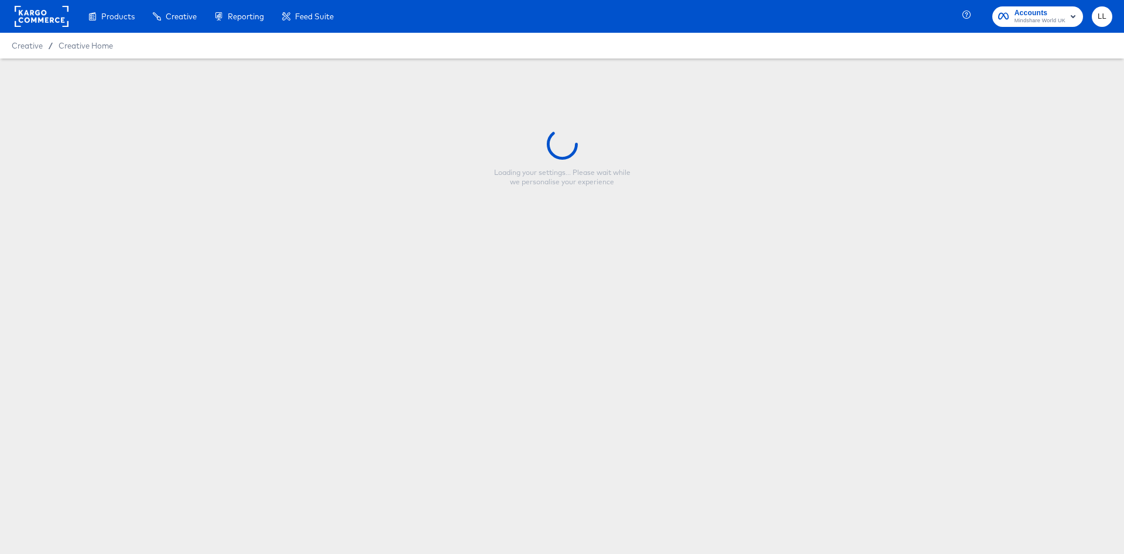
type input "TKM DE - New - FY26 - Single - 1x1"
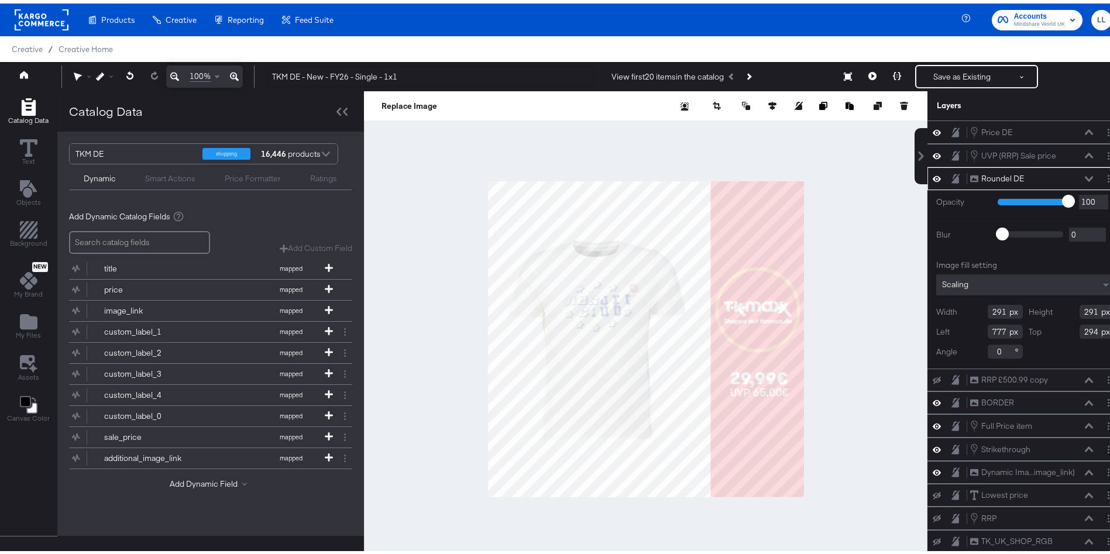
click at [837, 323] on div at bounding box center [646, 336] width 564 height 496
